Goal: Information Seeking & Learning: Learn about a topic

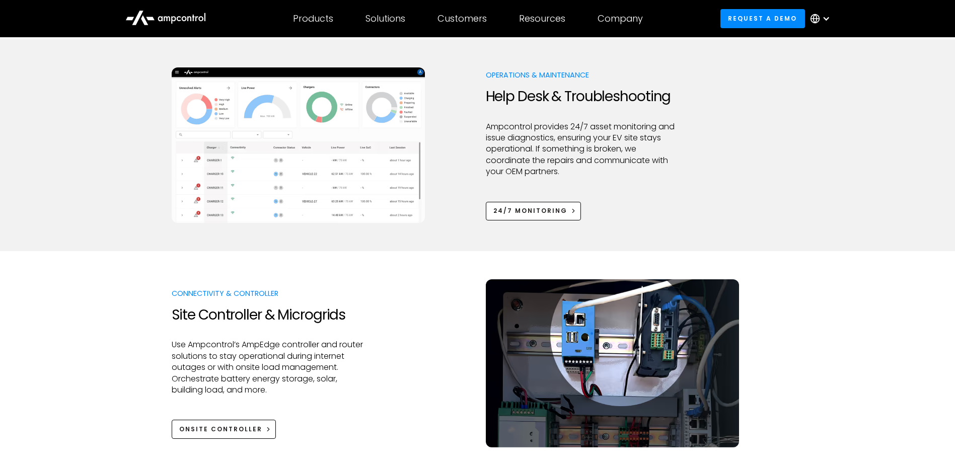
scroll to position [907, 0]
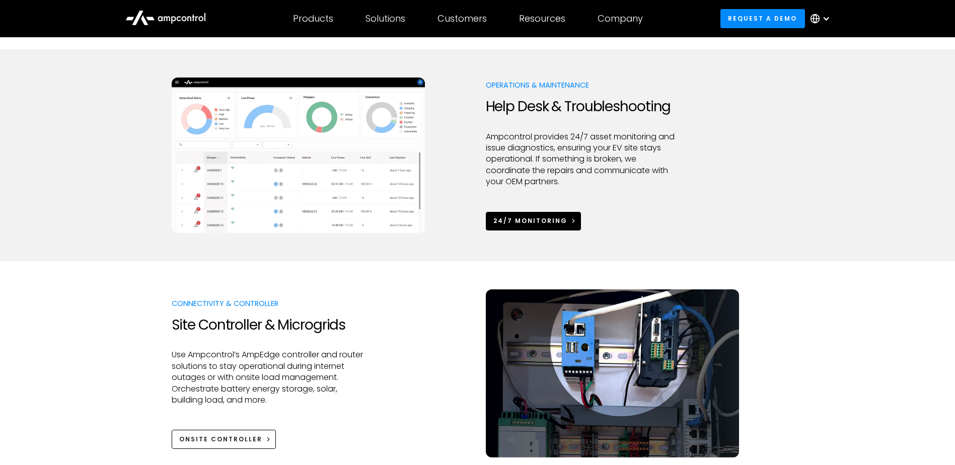
click at [507, 221] on div "24/7 Monitoring" at bounding box center [531, 221] width 74 height 9
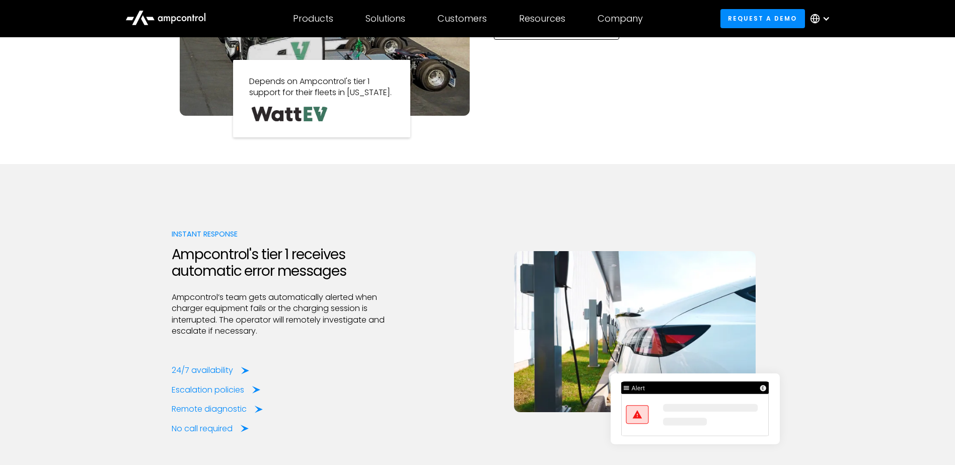
scroll to position [1209, 0]
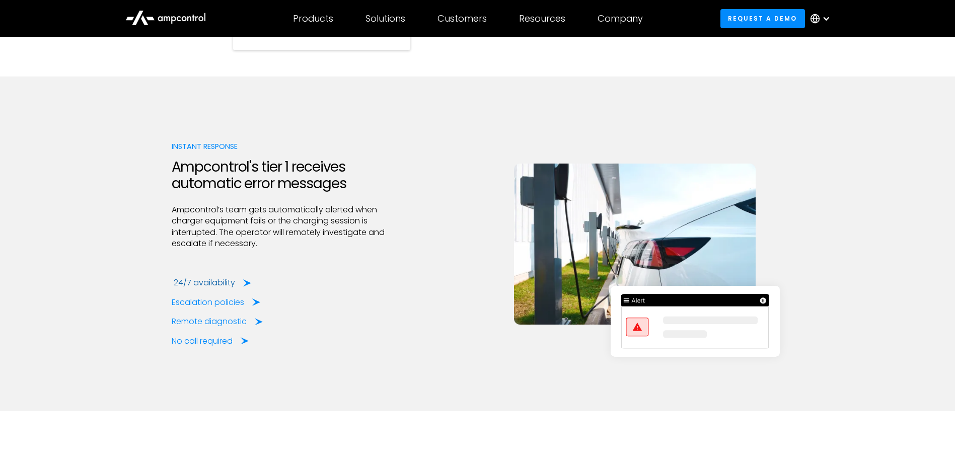
click at [197, 284] on div "24/7 availability" at bounding box center [204, 283] width 61 height 11
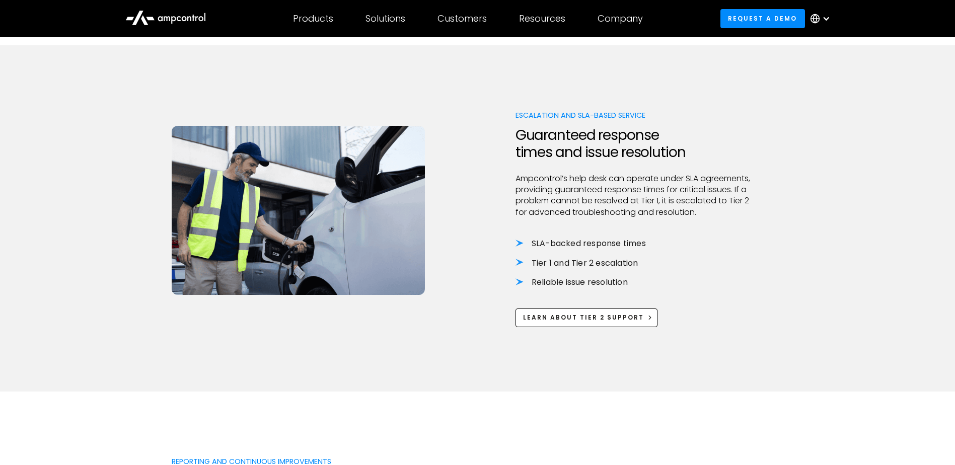
scroll to position [655, 0]
